Goal: Information Seeking & Learning: Learn about a topic

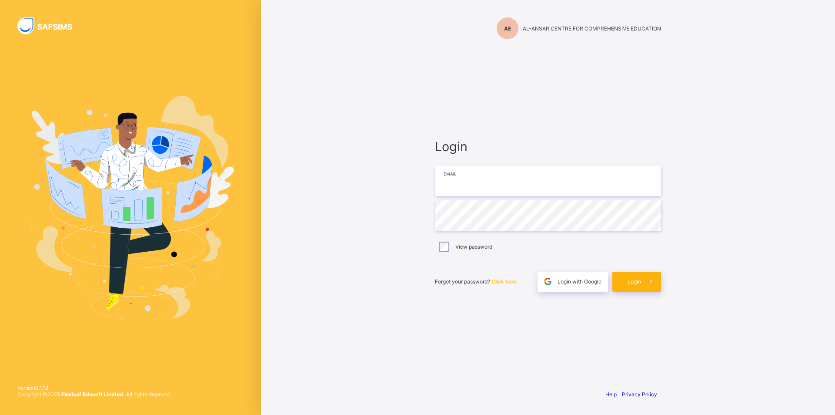
type input "**********"
click at [649, 278] on icon at bounding box center [650, 281] width 9 height 8
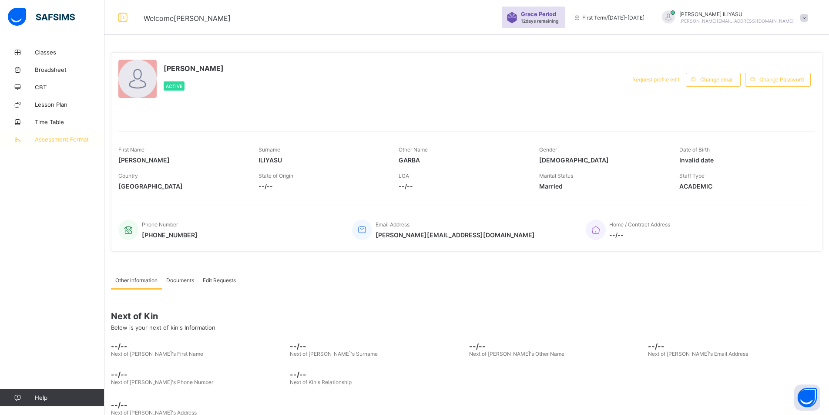
click at [60, 139] on span "Assessment Format" at bounding box center [70, 139] width 70 height 7
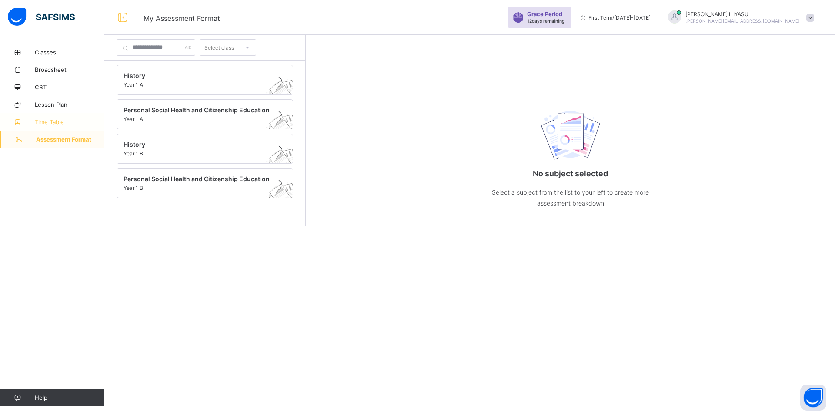
click at [63, 118] on span "Time Table" at bounding box center [70, 121] width 70 height 7
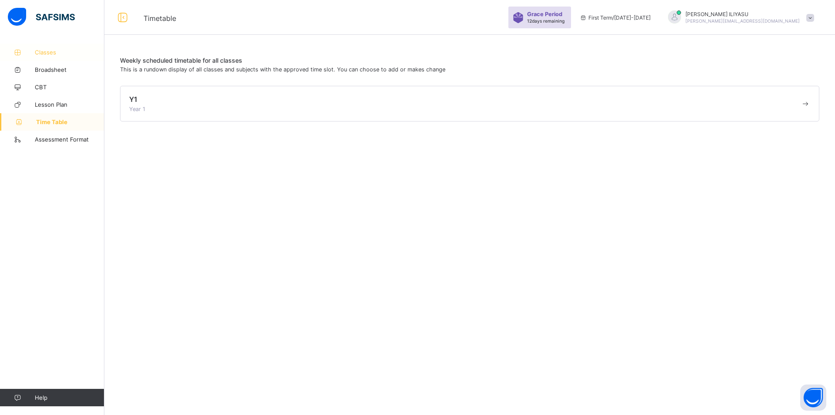
click at [41, 52] on span "Classes" at bounding box center [70, 52] width 70 height 7
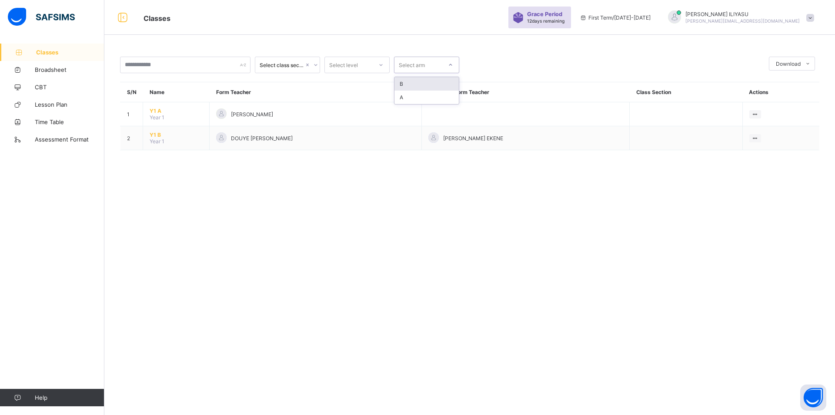
click at [445, 64] on div at bounding box center [450, 65] width 15 height 14
click at [416, 97] on div "A" at bounding box center [427, 96] width 64 height 13
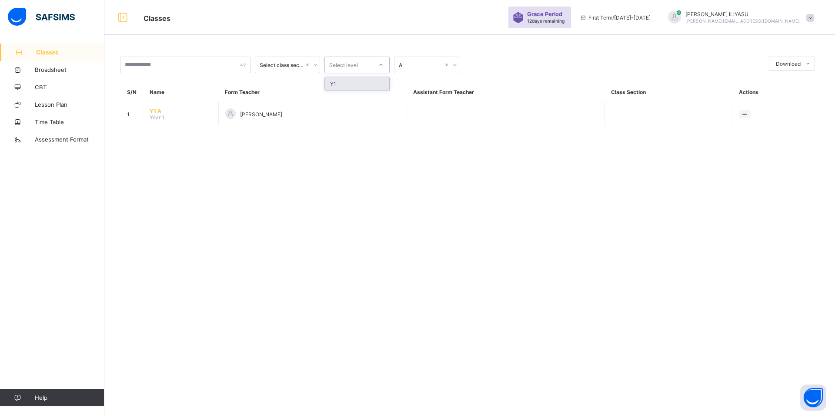
click at [363, 63] on div "Select level" at bounding box center [349, 65] width 48 height 12
click at [363, 84] on div "Y1" at bounding box center [357, 83] width 64 height 13
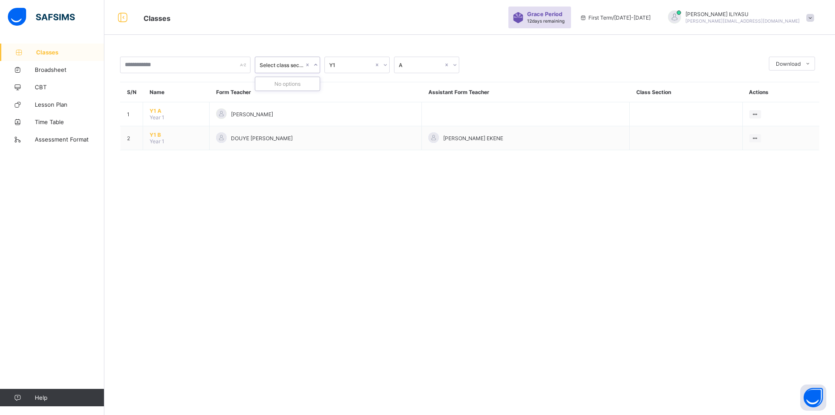
click at [316, 64] on icon at bounding box center [315, 64] width 5 height 9
click at [240, 62] on input "text" at bounding box center [185, 65] width 130 height 17
click at [651, 18] on span "First Term / [DATE]-[DATE]" at bounding box center [615, 17] width 71 height 7
click at [812, 15] on span at bounding box center [810, 18] width 8 height 8
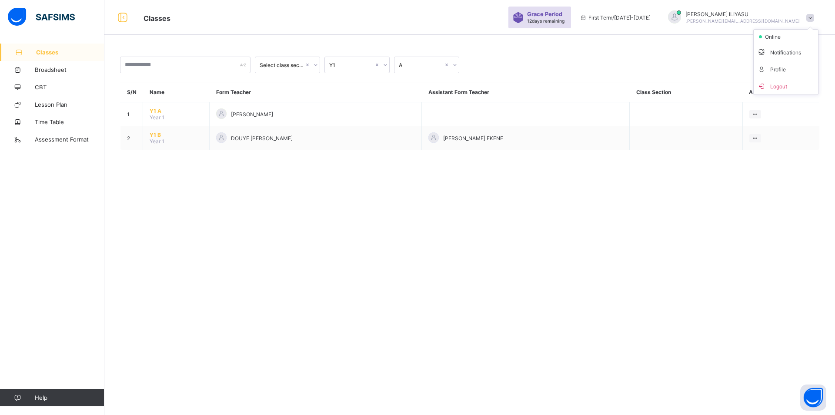
click at [812, 15] on span at bounding box center [810, 18] width 8 height 8
click at [34, 49] on icon at bounding box center [18, 52] width 35 height 7
click at [317, 65] on icon at bounding box center [315, 64] width 5 height 9
click at [305, 137] on div "DOUYE [PERSON_NAME]" at bounding box center [315, 138] width 199 height 12
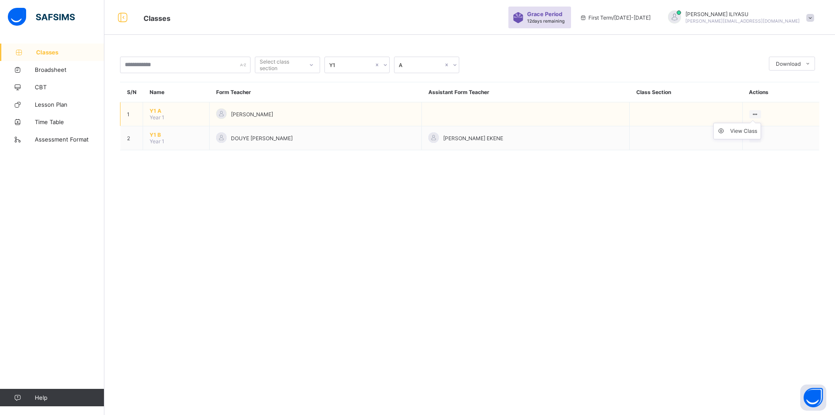
click at [759, 123] on ul "View Class" at bounding box center [737, 131] width 48 height 17
click at [753, 131] on div "View Class" at bounding box center [743, 131] width 27 height 9
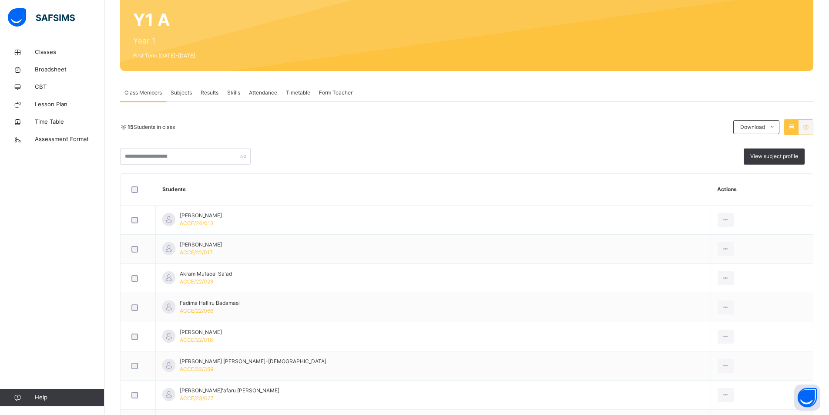
scroll to position [51, 0]
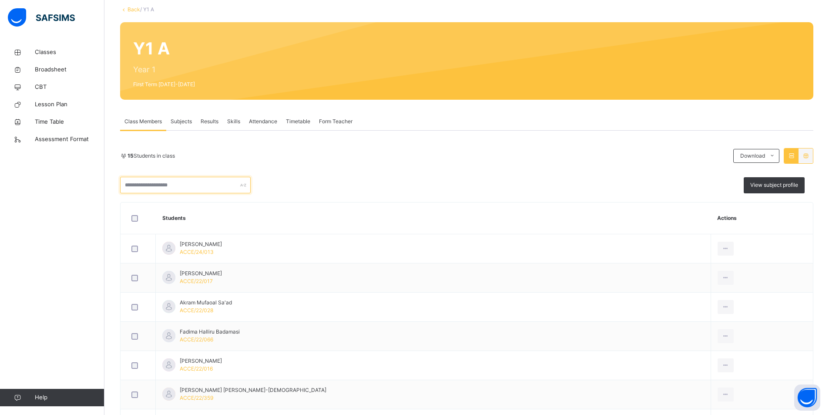
click at [181, 187] on input "text" at bounding box center [185, 185] width 130 height 17
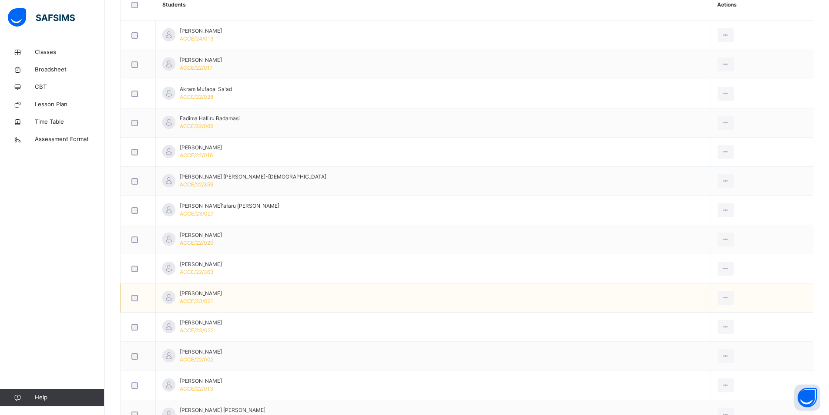
scroll to position [225, 0]
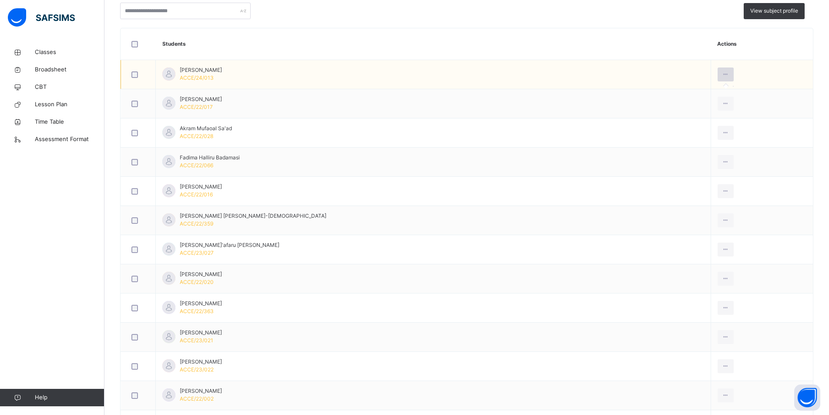
click at [722, 74] on icon at bounding box center [725, 74] width 7 height 8
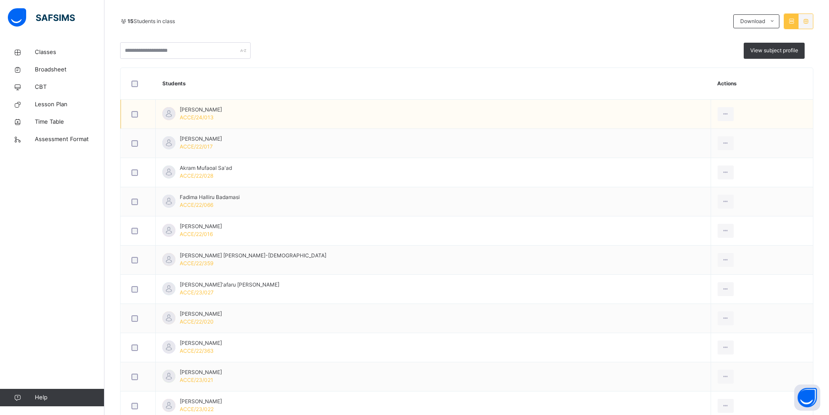
scroll to position [138, 0]
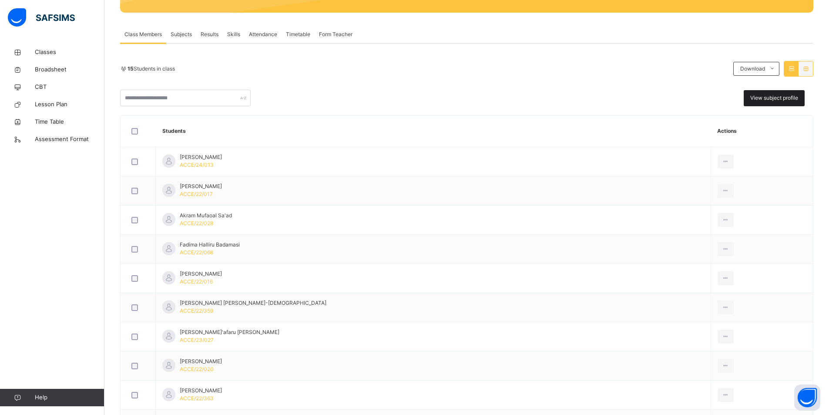
click at [783, 97] on span "View subject profile" at bounding box center [774, 98] width 48 height 8
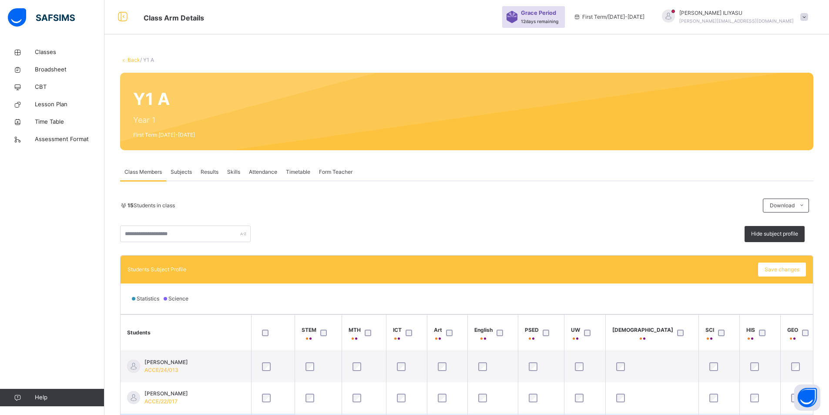
scroll to position [0, 0]
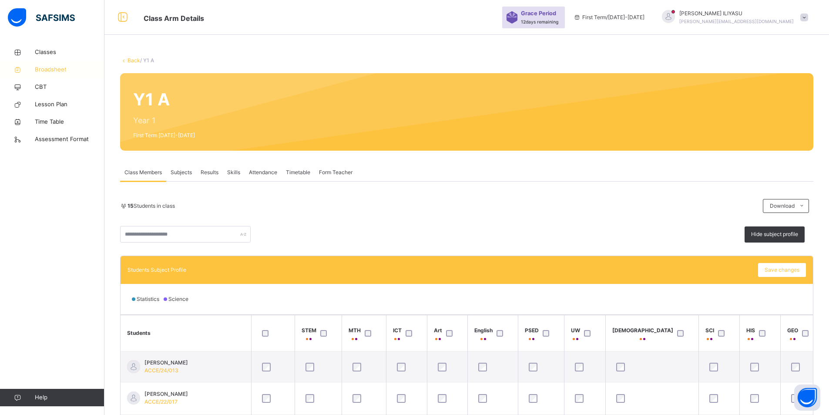
click at [55, 71] on span "Broadsheet" at bounding box center [70, 69] width 70 height 9
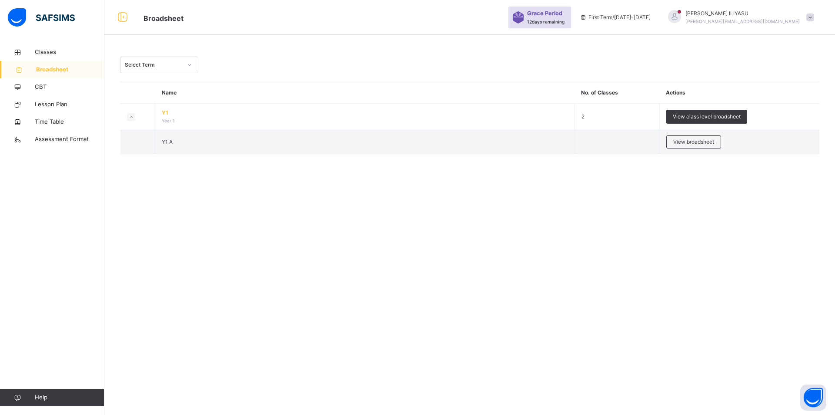
click at [651, 20] on span "First Term / [DATE]-[DATE]" at bounding box center [615, 17] width 71 height 8
click at [813, 18] on span at bounding box center [810, 17] width 8 height 8
click at [777, 74] on span "Profile" at bounding box center [785, 73] width 57 height 12
